Goal: Transaction & Acquisition: Purchase product/service

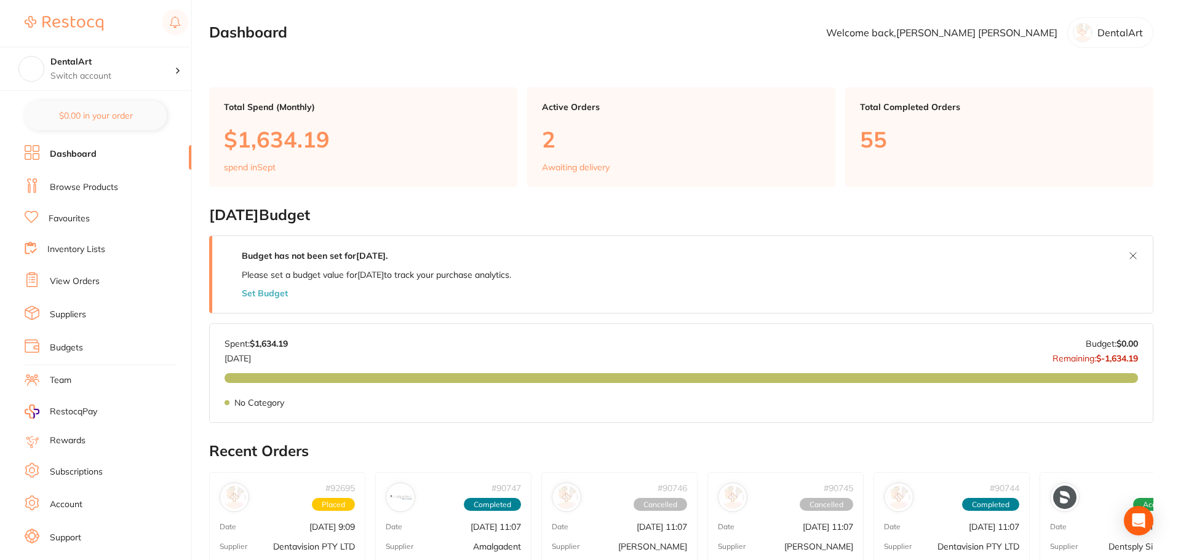
click at [82, 191] on link "Browse Products" at bounding box center [84, 187] width 68 height 12
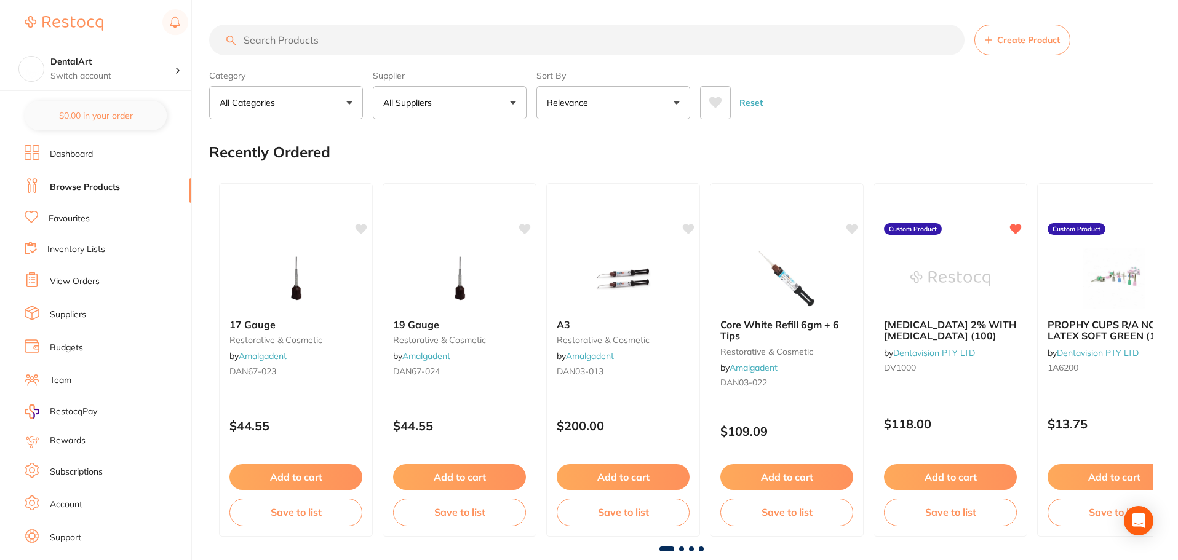
click at [510, 100] on button "All Suppliers" at bounding box center [450, 102] width 154 height 33
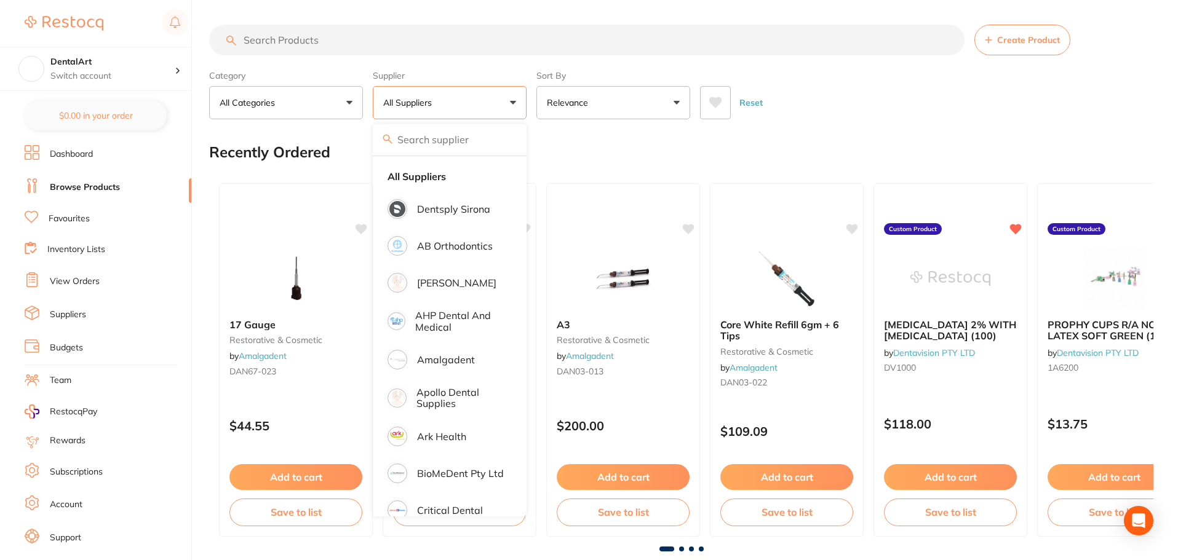
click at [344, 36] on input "search" at bounding box center [586, 40] width 755 height 31
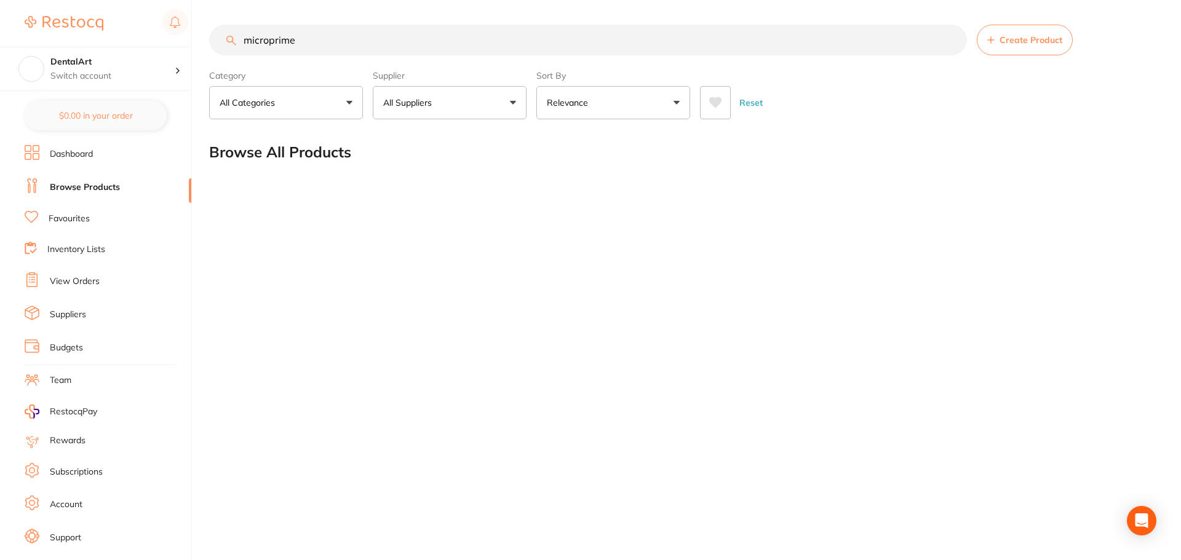
click at [267, 39] on input "microprime" at bounding box center [588, 40] width 758 height 31
click at [355, 40] on input "micro prime" at bounding box center [588, 40] width 758 height 31
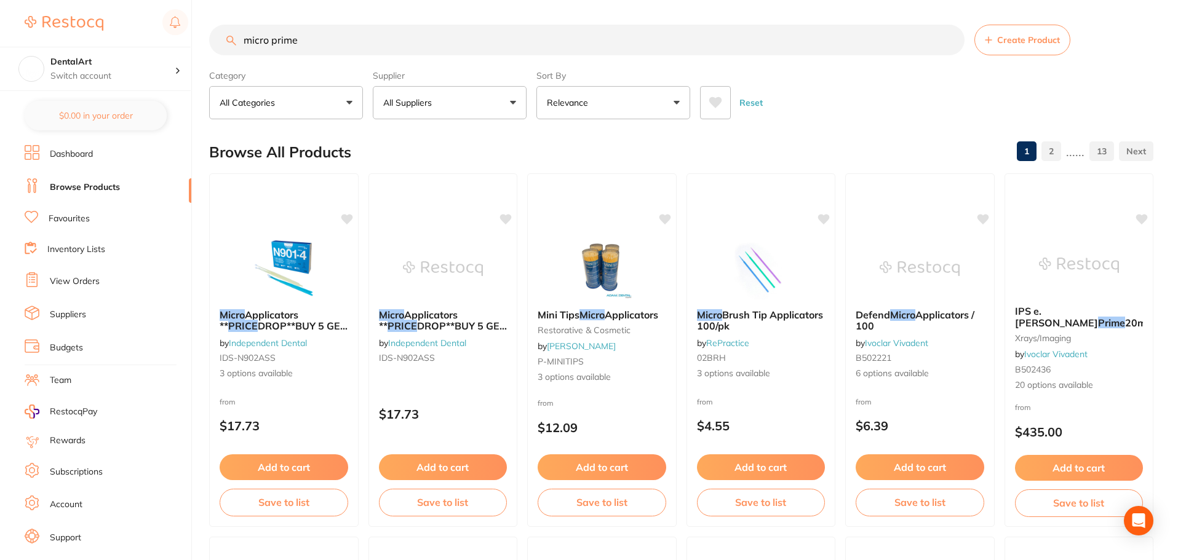
click at [272, 40] on input "micro prime" at bounding box center [586, 40] width 755 height 31
type input "microprime"
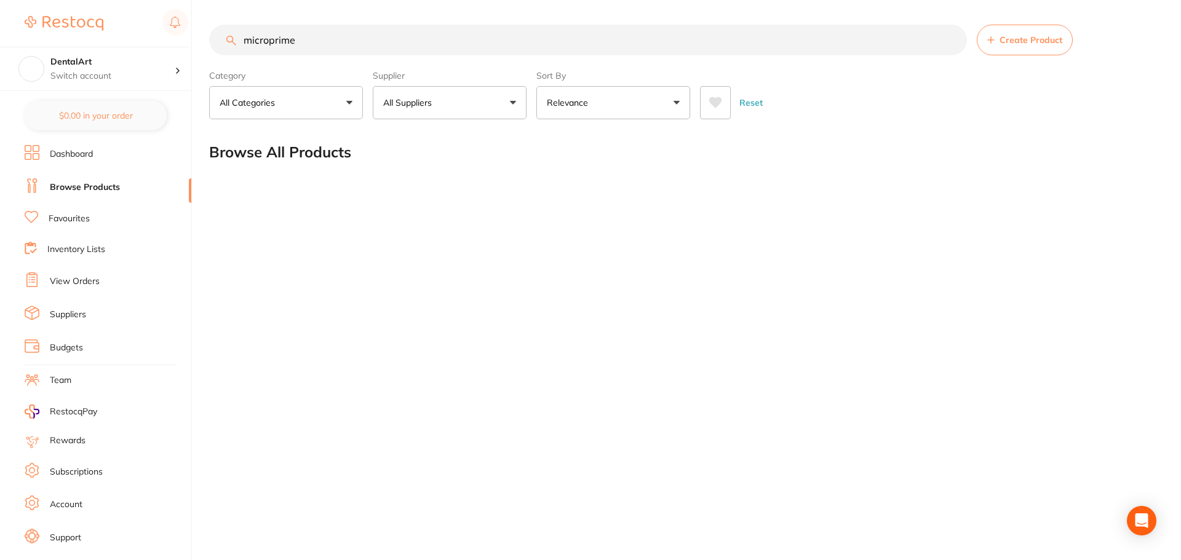
click at [360, 36] on input "microprime" at bounding box center [588, 40] width 758 height 31
drag, startPoint x: 379, startPoint y: 44, endPoint x: 118, endPoint y: 28, distance: 261.8
click at [118, 28] on div "$0.00 DentalArt Switch account DentalArt $0.00 in your order Dashboard Browse P…" at bounding box center [590, 280] width 1181 height 560
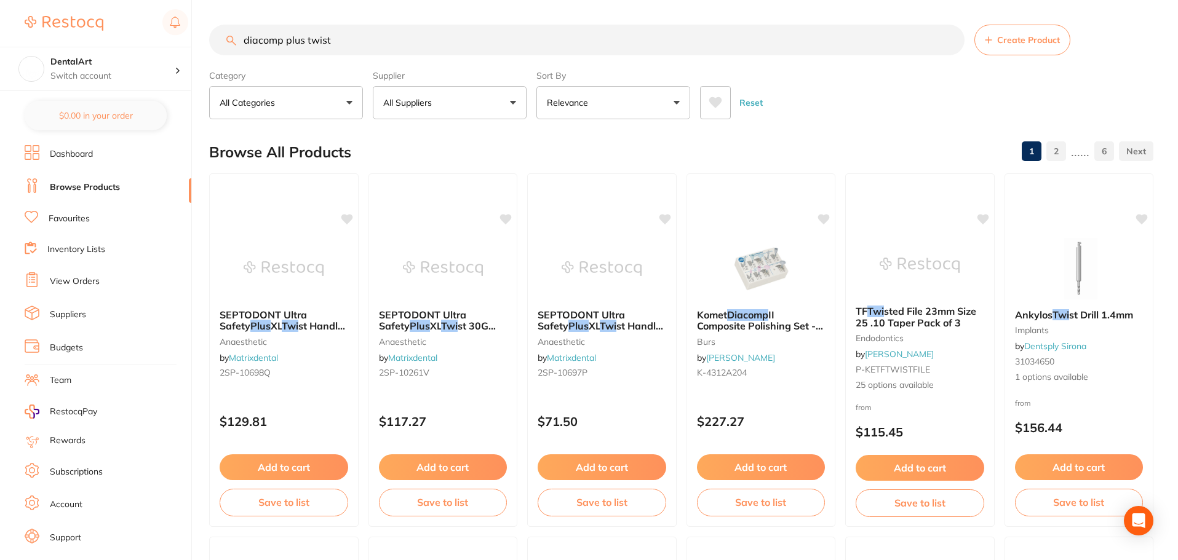
type input "diacomp plus twist"
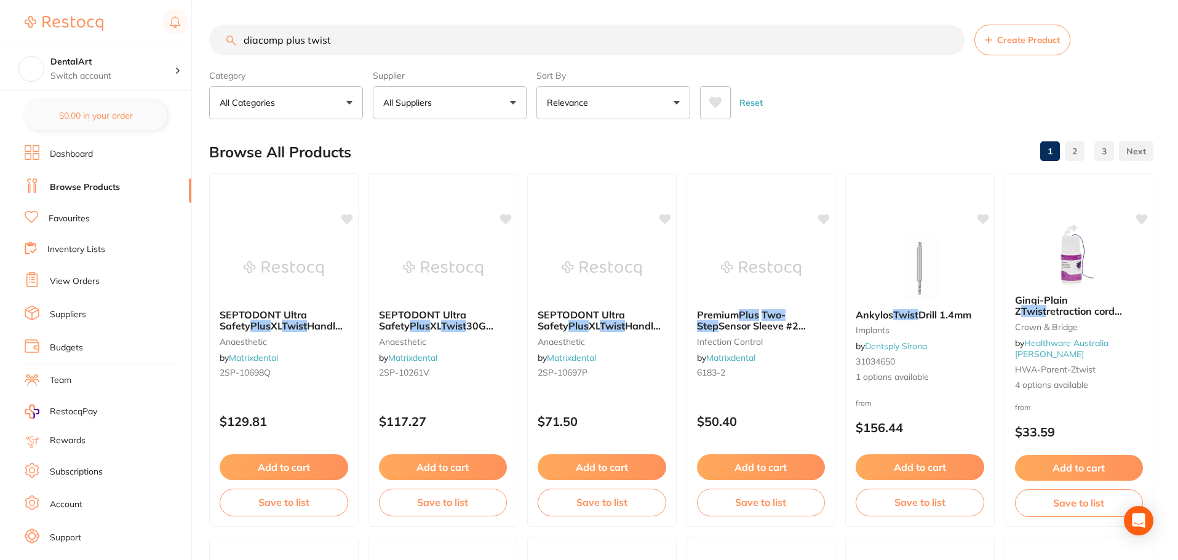
drag, startPoint x: 368, startPoint y: 31, endPoint x: 0, endPoint y: -23, distance: 372.3
click at [0, 0] on html "$0.00 DentalArt Switch account DentalArt $0.00 in your order Dashboard Browse P…" at bounding box center [589, 280] width 1178 height 560
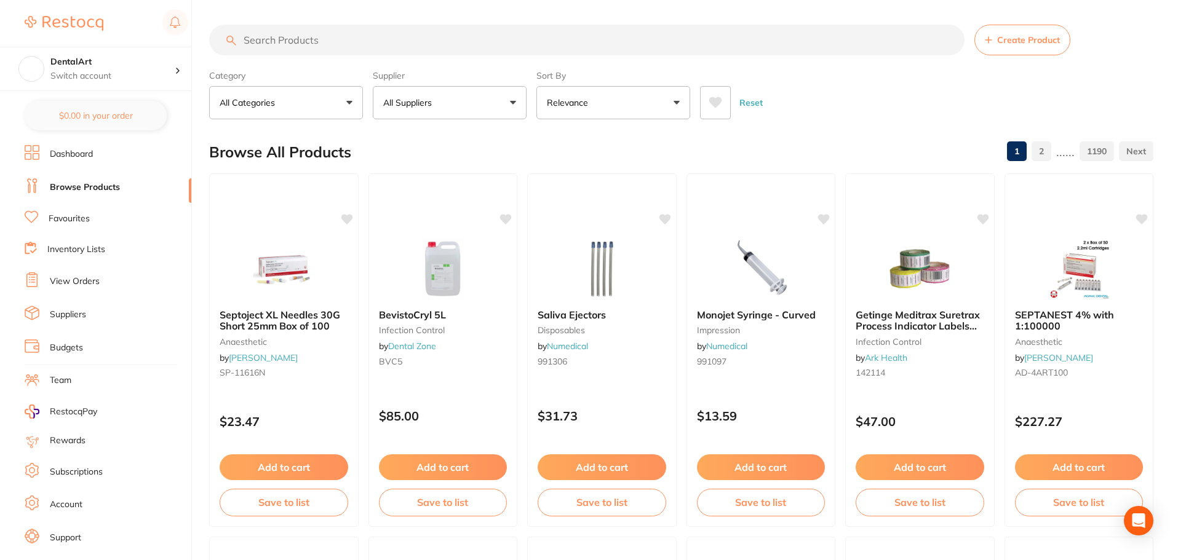
click at [517, 98] on button "All Suppliers" at bounding box center [450, 102] width 154 height 33
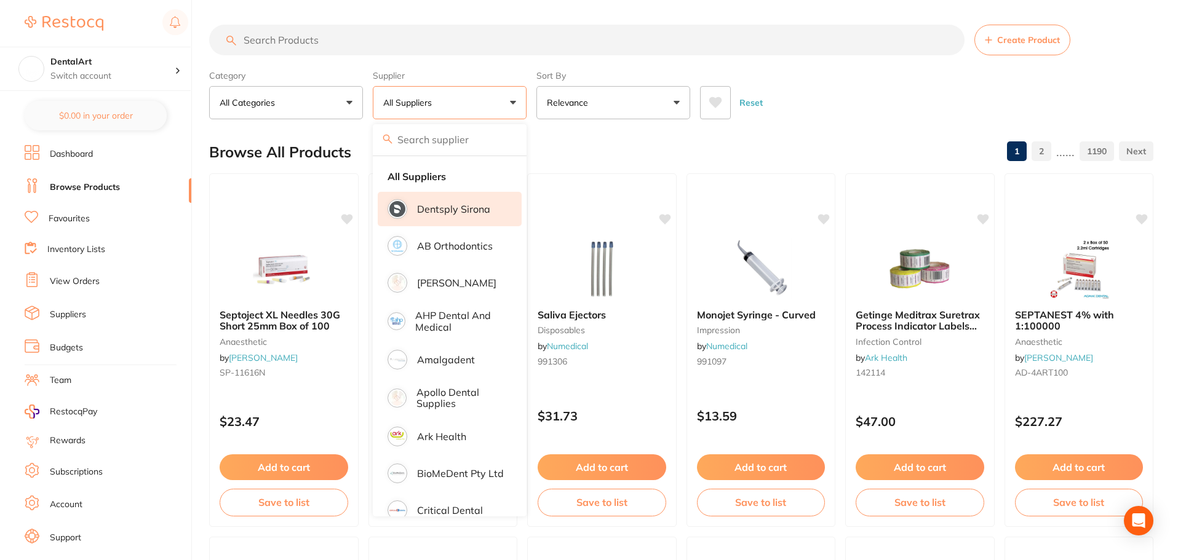
click at [475, 213] on p "Dentsply Sirona" at bounding box center [453, 209] width 73 height 11
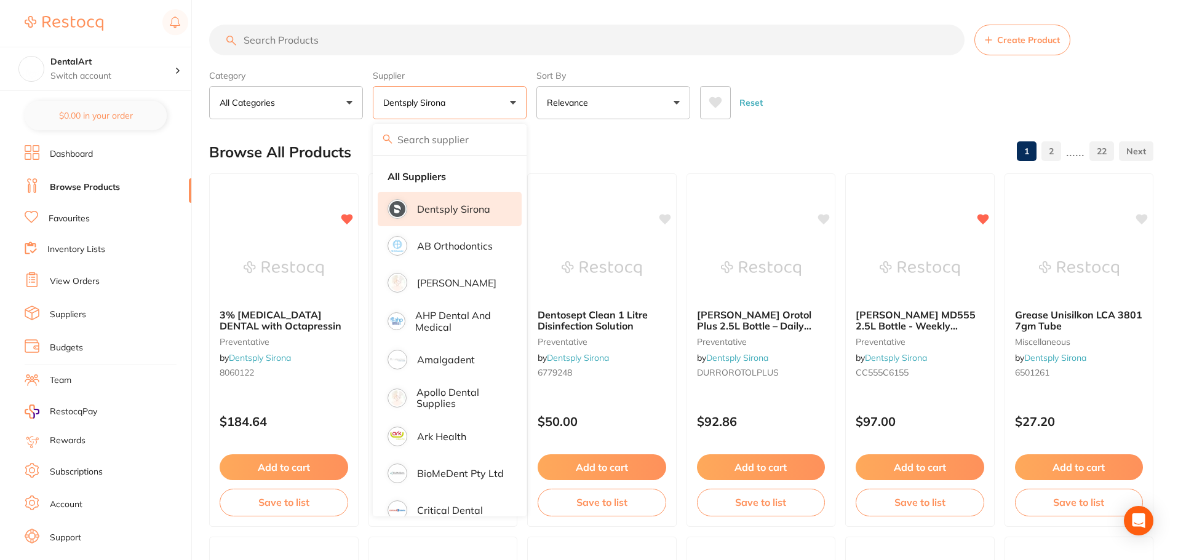
click at [277, 39] on input "search" at bounding box center [586, 40] width 755 height 31
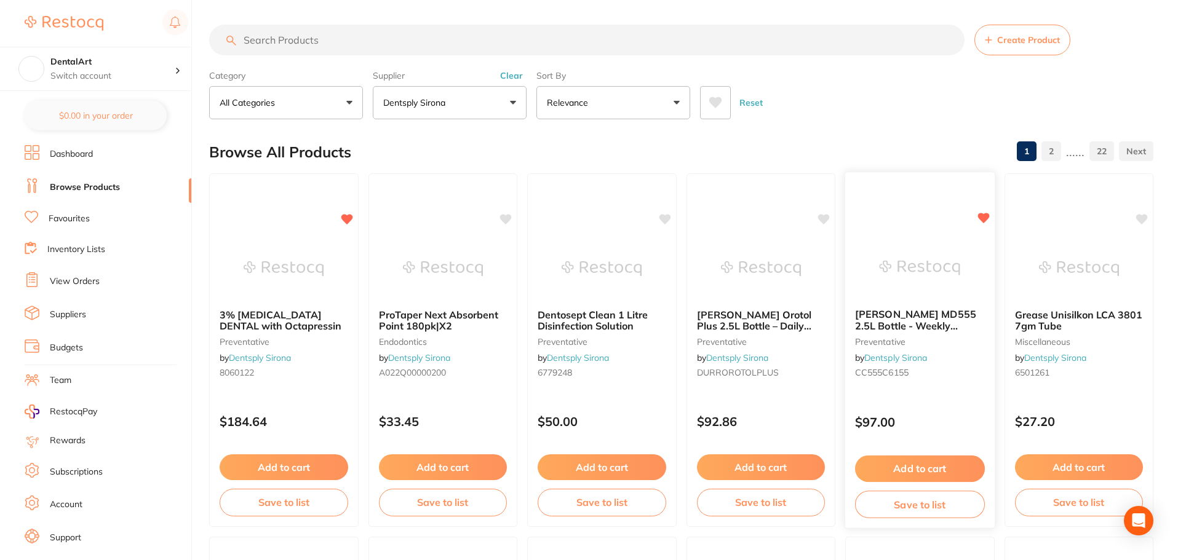
click at [912, 467] on button "Add to cart" at bounding box center [920, 469] width 130 height 26
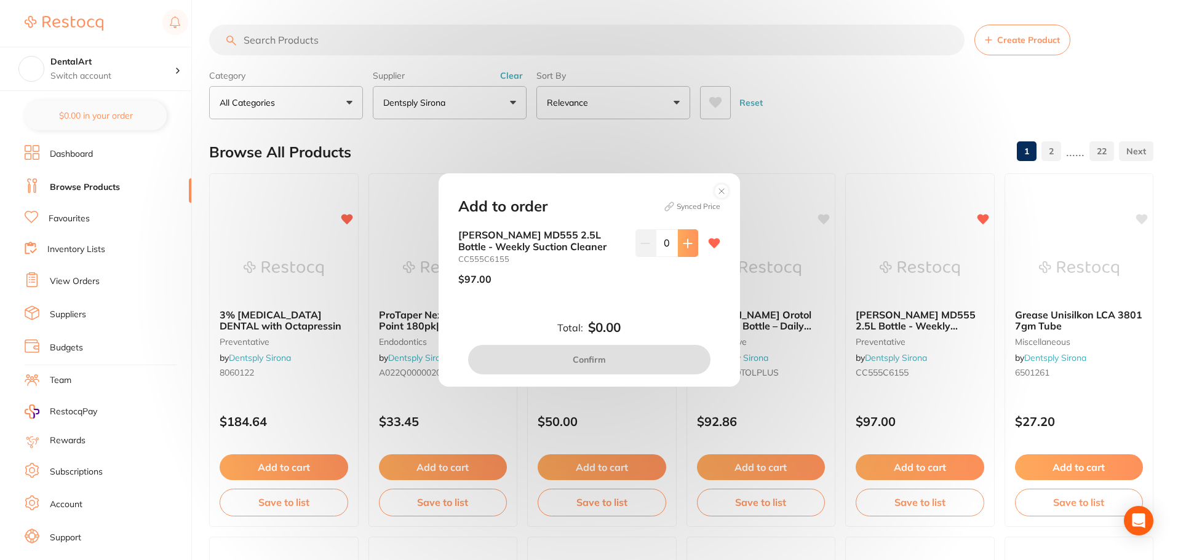
click at [685, 243] on icon at bounding box center [687, 243] width 8 height 8
type input "1"
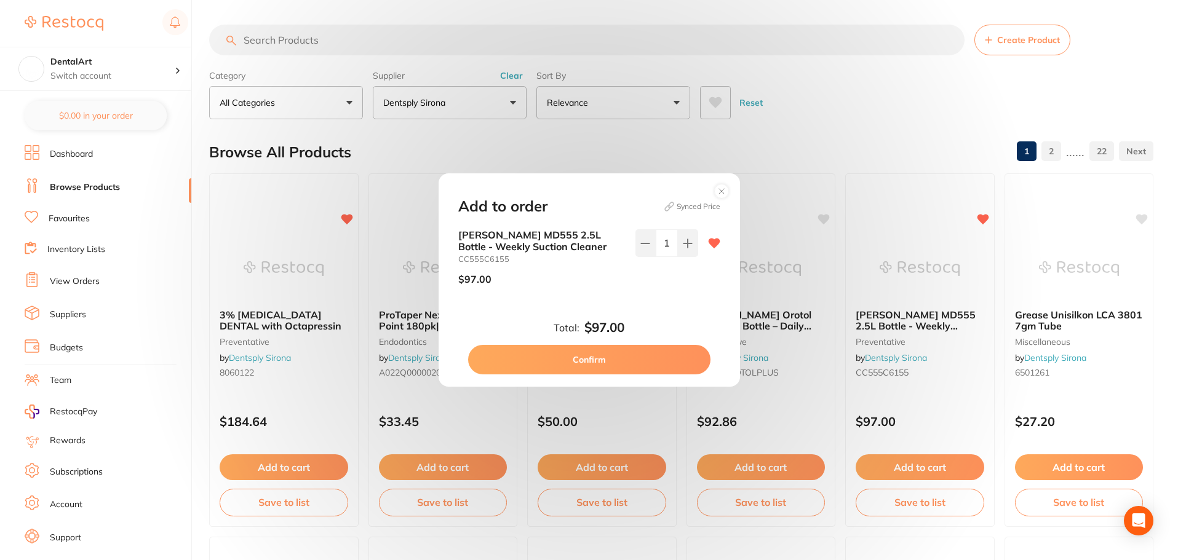
click at [601, 357] on button "Confirm" at bounding box center [589, 360] width 242 height 30
checkbox input "false"
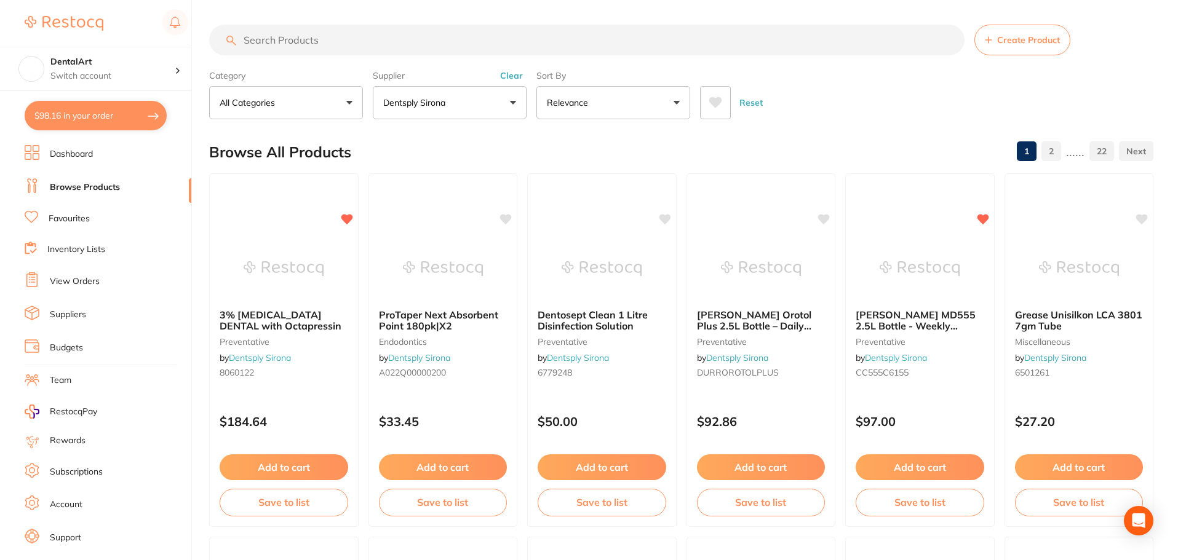
click at [284, 44] on input "search" at bounding box center [586, 40] width 755 height 31
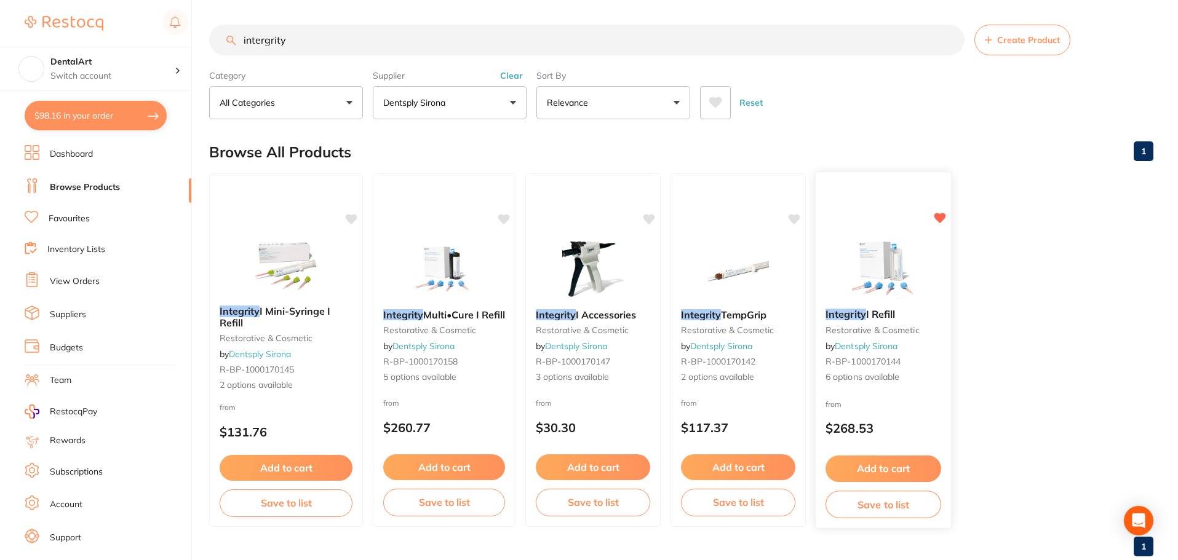
type input "intergrity"
click at [900, 284] on img at bounding box center [882, 268] width 81 height 62
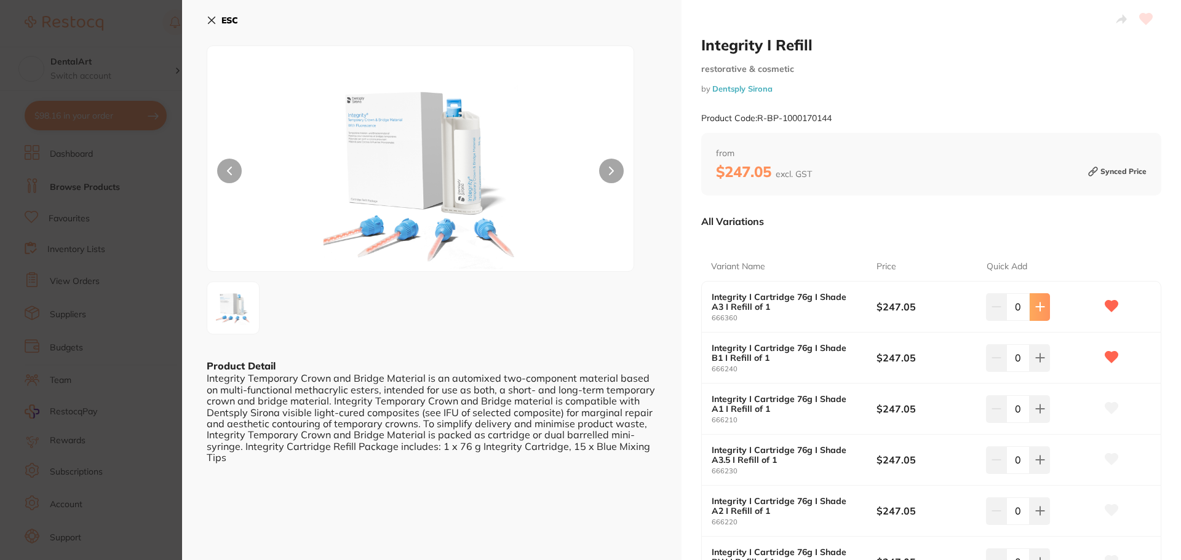
click at [1039, 312] on icon at bounding box center [1040, 307] width 10 height 10
type input "1"
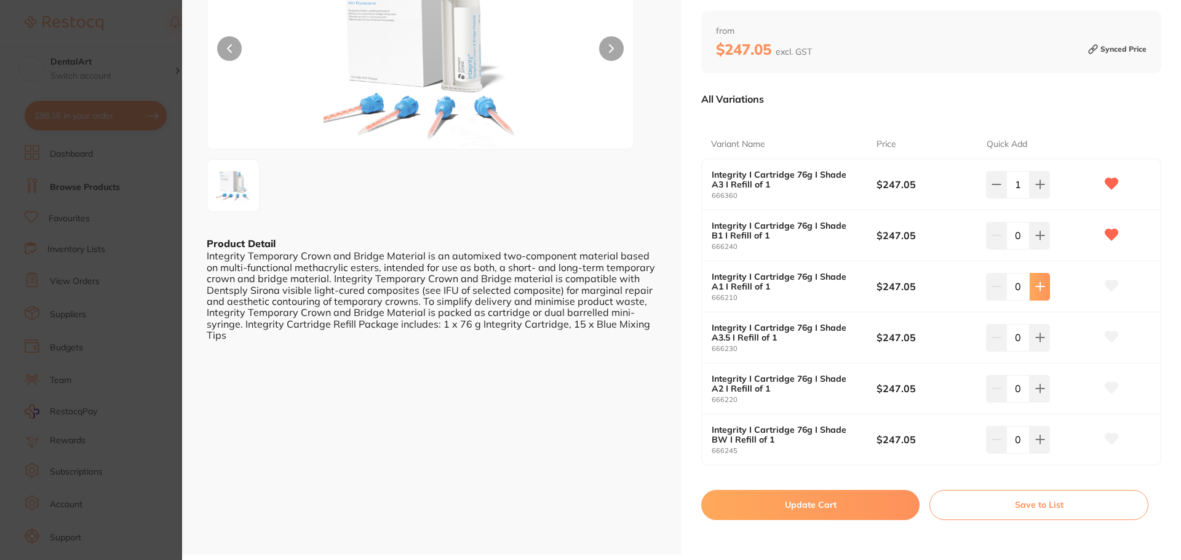
scroll to position [123, 0]
click at [1042, 383] on icon at bounding box center [1040, 388] width 10 height 10
click at [998, 386] on icon at bounding box center [996, 388] width 10 height 10
click at [1042, 389] on icon at bounding box center [1039, 388] width 8 height 8
type input "1"
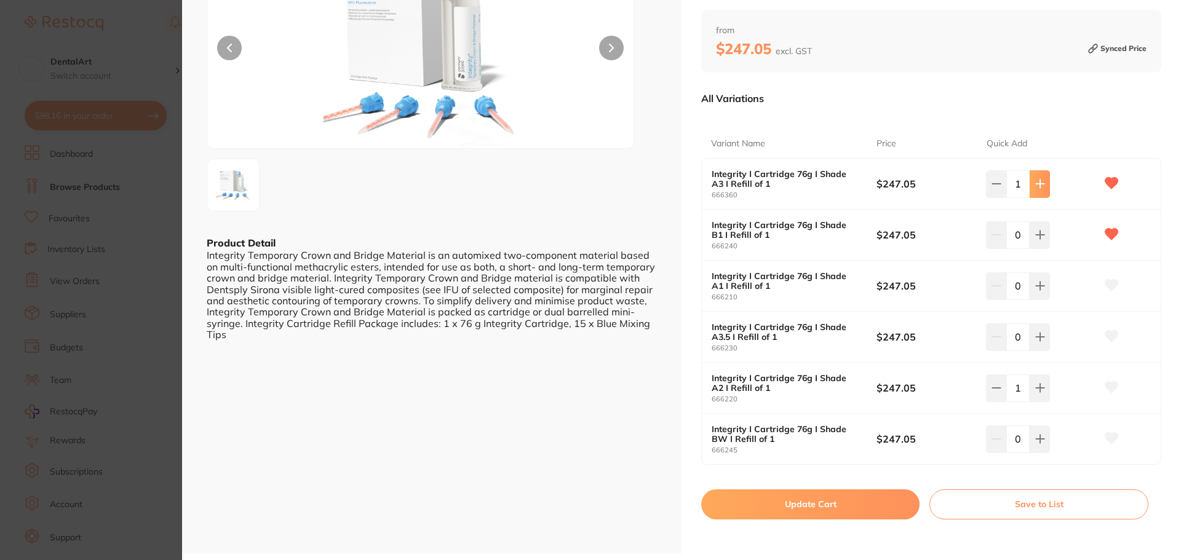
click at [1041, 184] on icon at bounding box center [1039, 184] width 8 height 8
type input "2"
click at [811, 510] on button "Update Cart" at bounding box center [810, 504] width 218 height 30
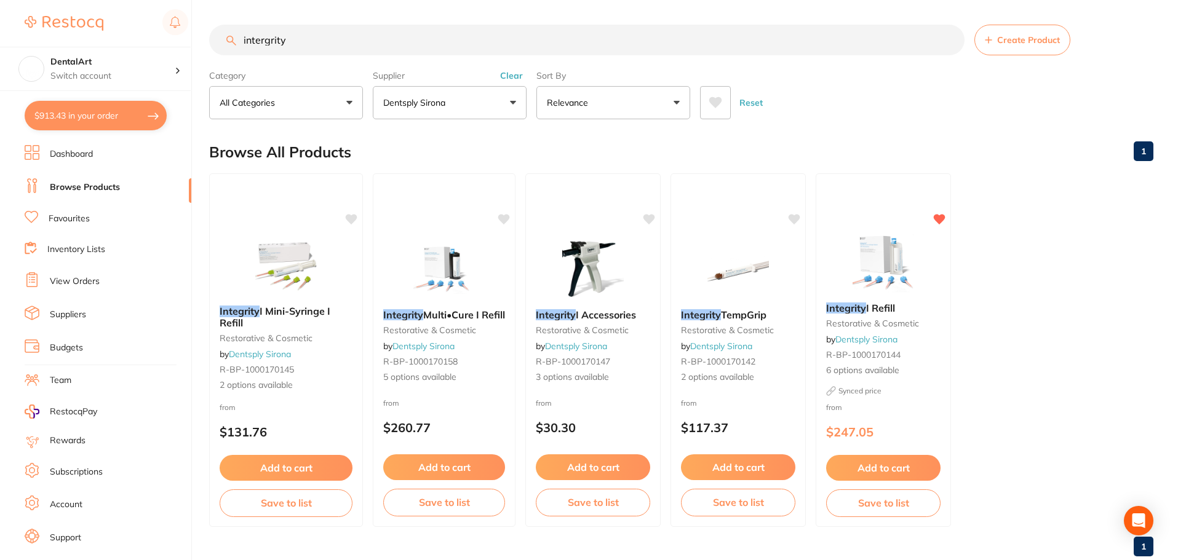
drag, startPoint x: 948, startPoint y: 40, endPoint x: 973, endPoint y: 21, distance: 31.6
click at [950, 40] on input "intergrity" at bounding box center [586, 40] width 755 height 31
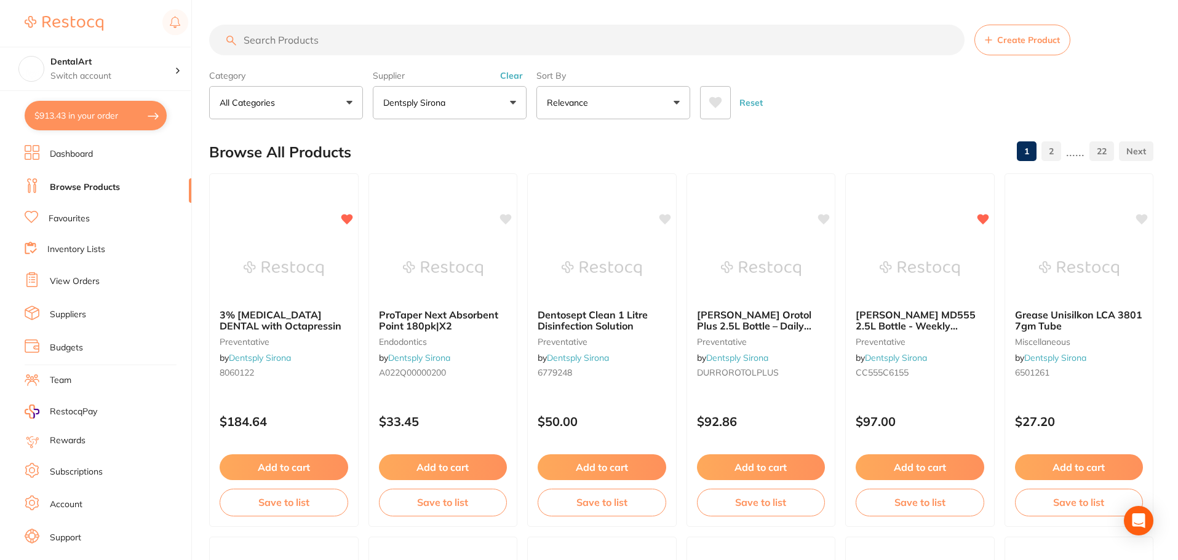
click at [138, 111] on button "$913.43 in your order" at bounding box center [96, 116] width 142 height 30
checkbox input "true"
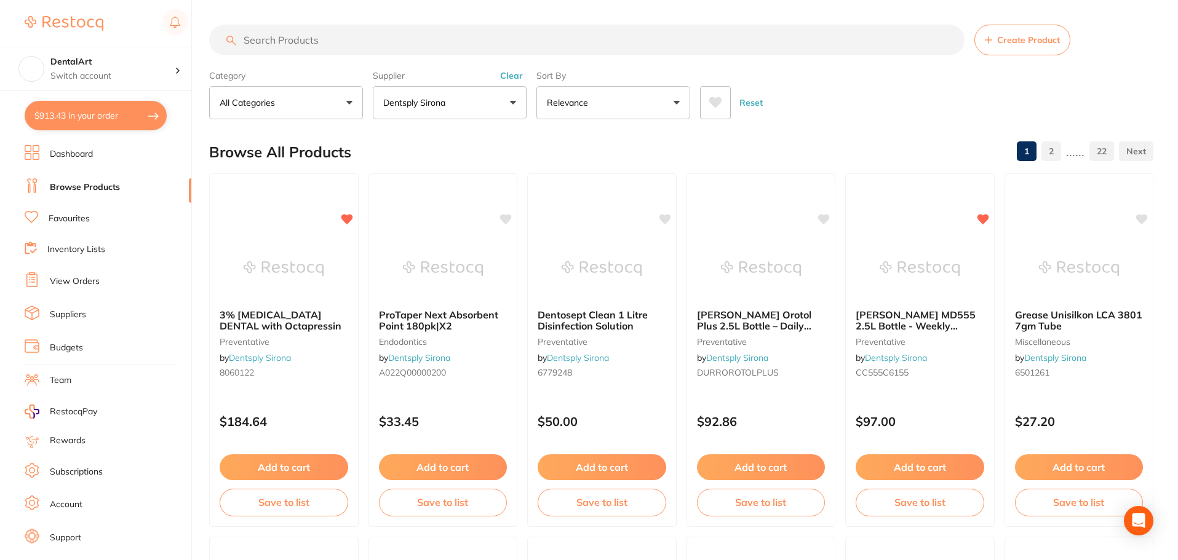
checkbox input "true"
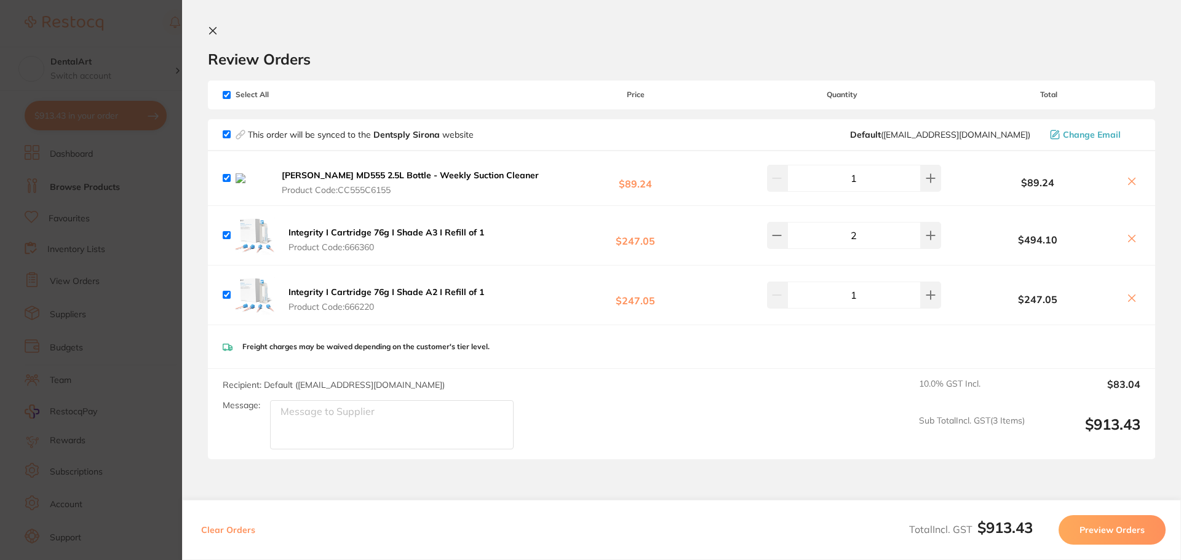
click at [1112, 528] on button "Preview Orders" at bounding box center [1111, 530] width 107 height 30
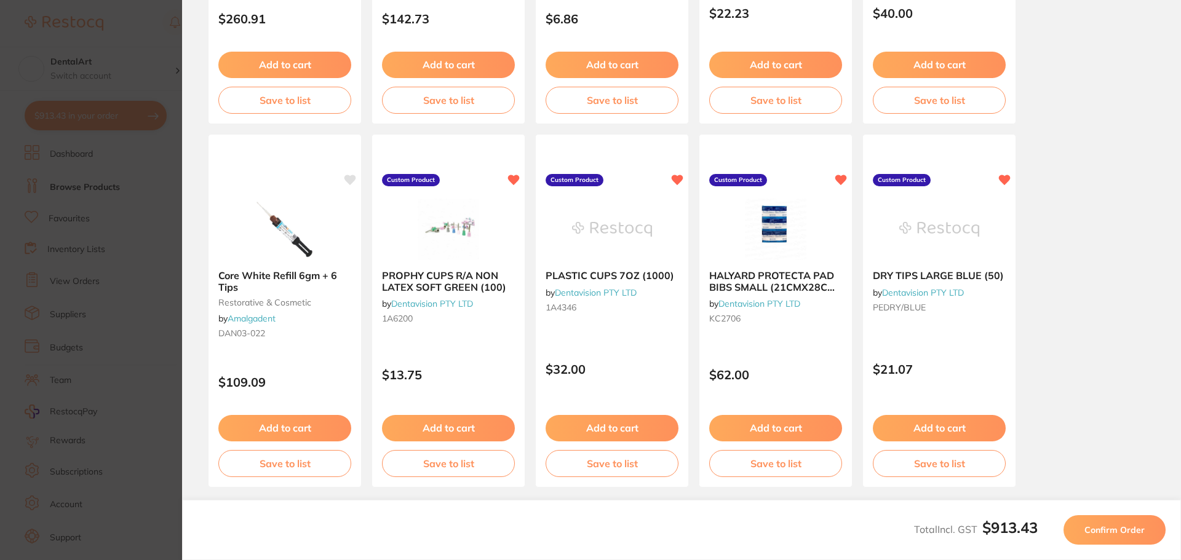
scroll to position [349, 0]
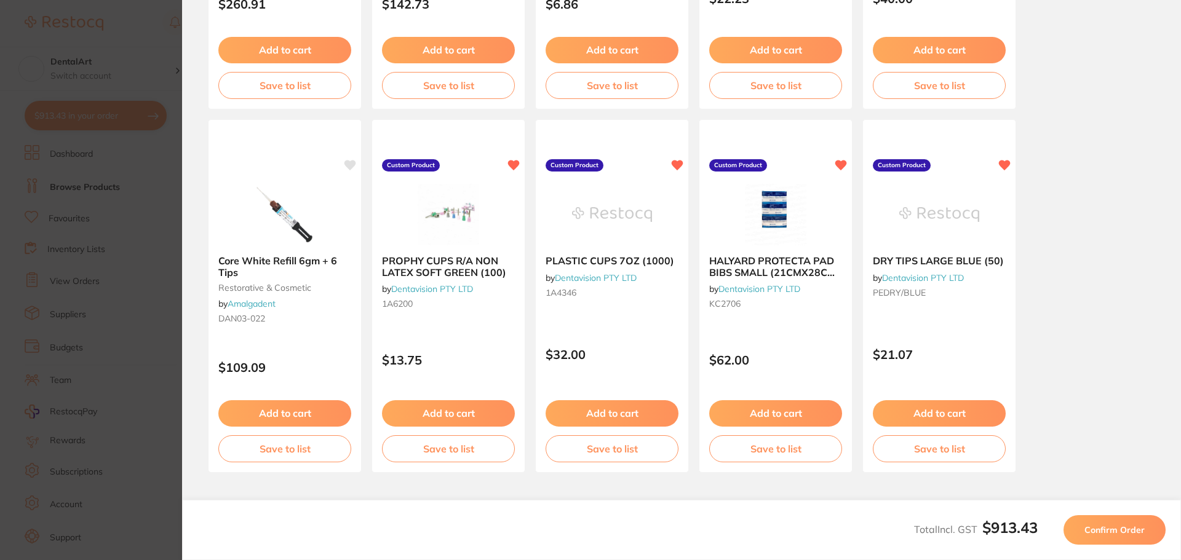
click at [1119, 532] on span "Confirm Order" at bounding box center [1114, 529] width 60 height 11
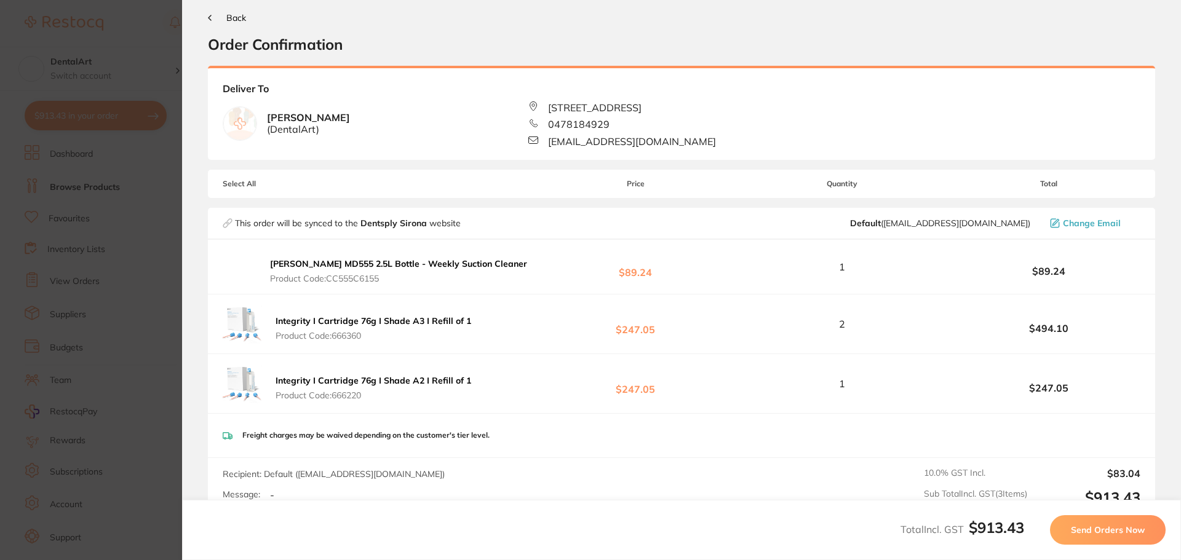
scroll to position [0, 0]
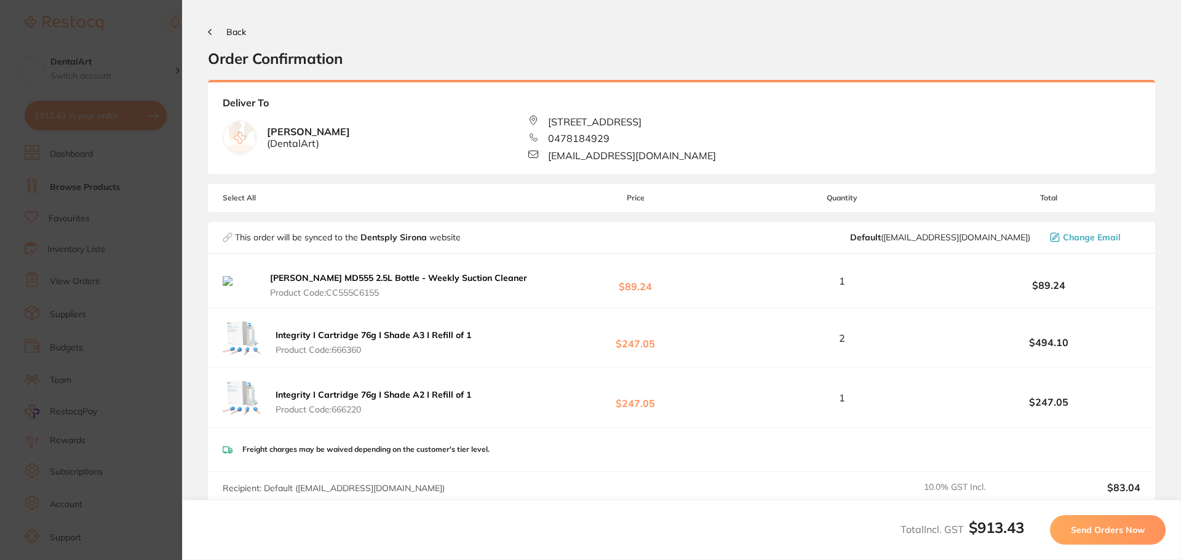
click at [1119, 532] on span "Send Orders Now" at bounding box center [1108, 529] width 74 height 11
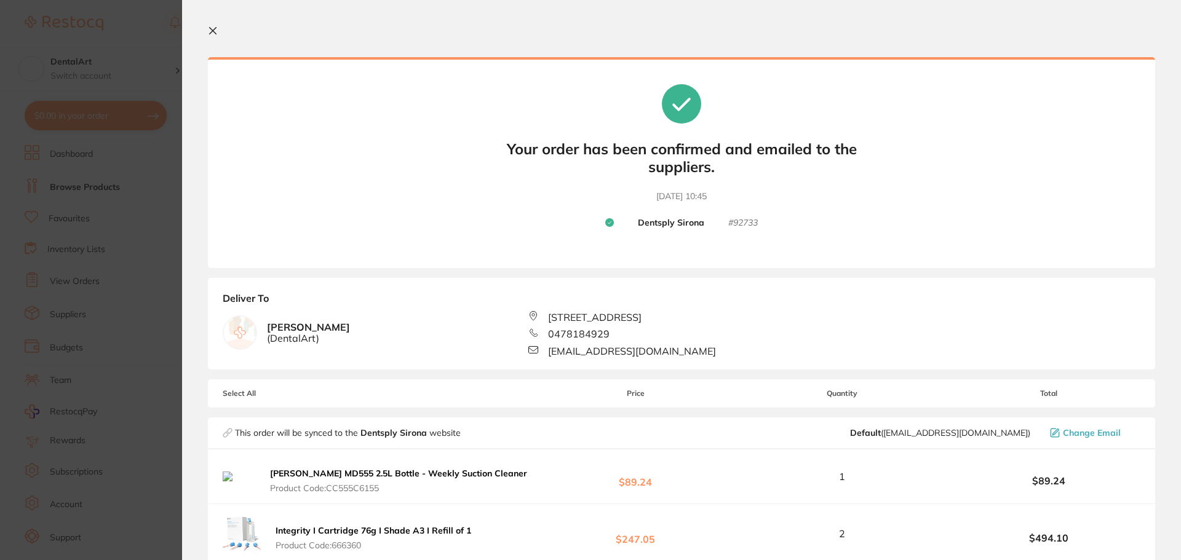
click at [210, 31] on icon at bounding box center [213, 31] width 10 height 10
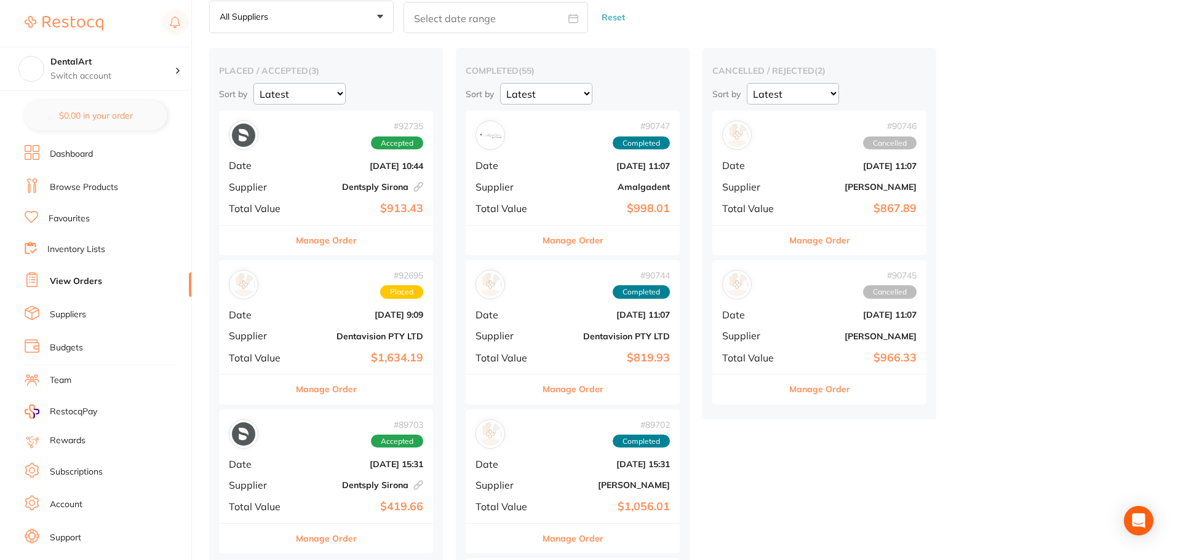
scroll to position [61, 0]
click at [345, 197] on div "# 92735 Accepted Date [DATE] 10:44 Supplier Dentsply [GEOGRAPHIC_DATA] This ord…" at bounding box center [326, 167] width 214 height 114
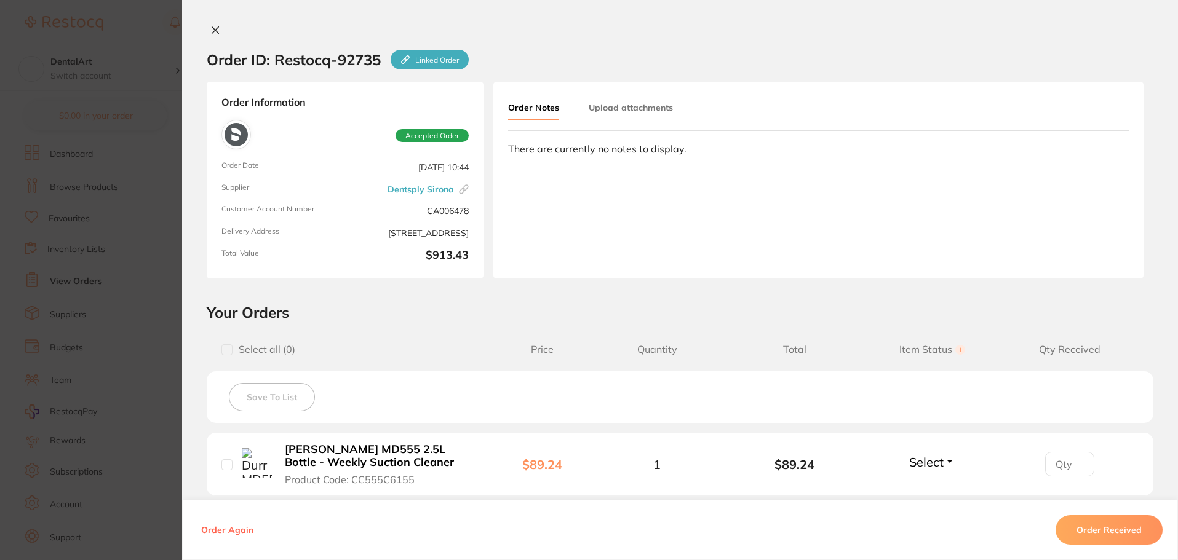
click at [213, 27] on icon at bounding box center [215, 30] width 10 height 10
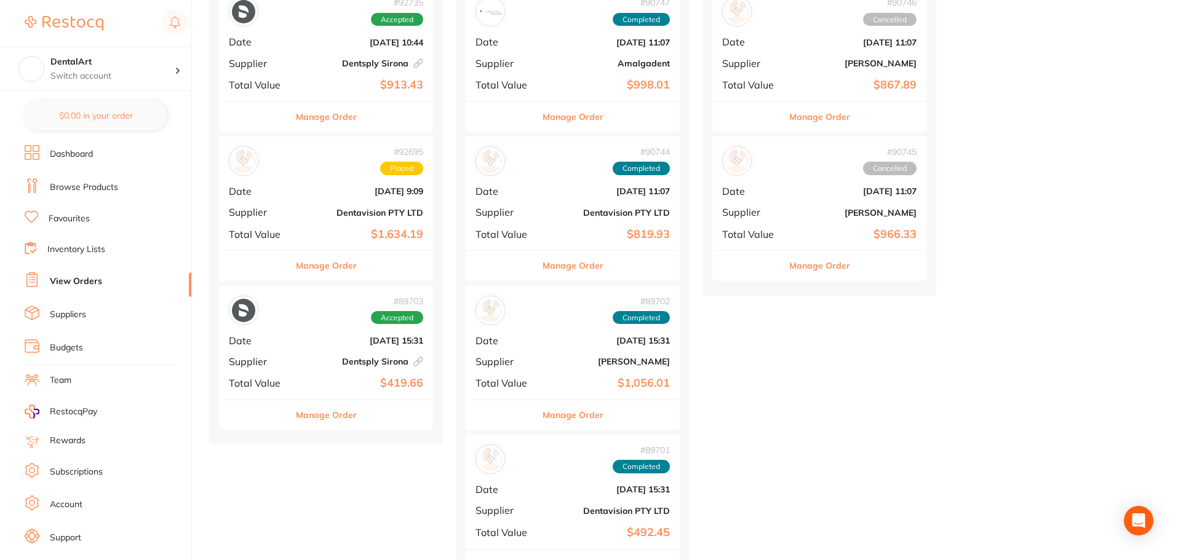
scroll to position [123, 0]
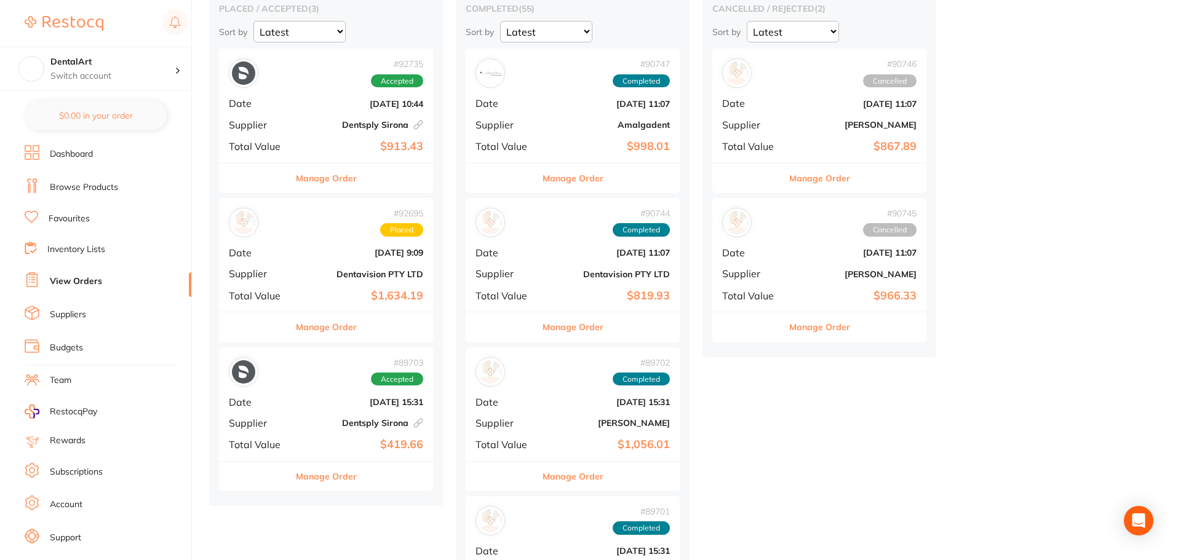
click at [329, 427] on b "Dentsply Sirona This order has been placed with your online account on Dentsply…" at bounding box center [361, 423] width 123 height 10
